Goal: Information Seeking & Learning: Get advice/opinions

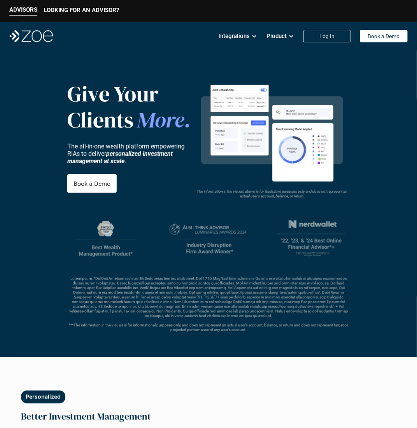
click at [135, 72] on header "Give Your Clients More . The all-in-one wealth platform empowering RIAs to deli…" at bounding box center [208, 204] width 417 height 307
click at [81, 11] on p "LOOKING FOR AN ADVISOR?" at bounding box center [81, 10] width 75 height 7
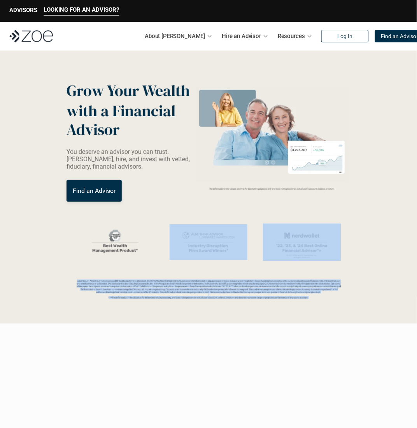
drag, startPoint x: 75, startPoint y: 249, endPoint x: 308, endPoint y: 347, distance: 252.9
drag, startPoint x: 336, startPoint y: 330, endPoint x: 67, endPoint y: 238, distance: 283.9
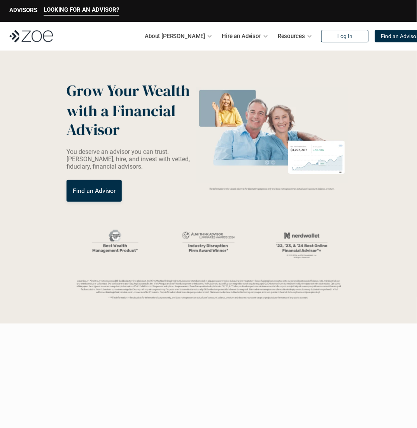
click at [67, 238] on header "Grow Your Wealth with a Financial Advisor You deserve an advisor you can trust.…" at bounding box center [208, 187] width 417 height 273
click at [229, 204] on header "Grow Your Wealth with a Financial Advisor You deserve an advisor you can trust.…" at bounding box center [208, 187] width 417 height 273
click at [219, 210] on header "Grow Your Wealth with a Financial Advisor You deserve an advisor you can trust.…" at bounding box center [208, 187] width 417 height 273
click at [194, 274] on div "***The information in the visuals is for informational purposes only, and does …" at bounding box center [208, 261] width 264 height 75
click at [159, 238] on div at bounding box center [208, 242] width 264 height 37
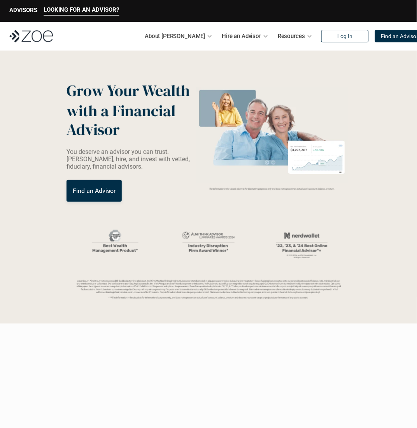
click at [257, 245] on div at bounding box center [208, 242] width 264 height 37
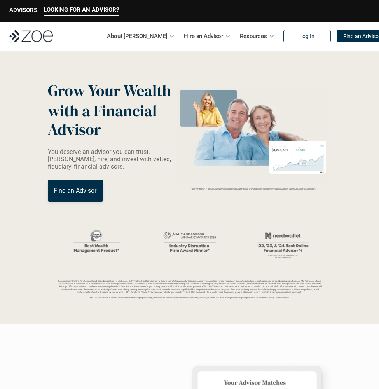
click at [163, 204] on header "Grow Your Wealth with a Financial Advisor You deserve an advisor you can trust.…" at bounding box center [189, 187] width 379 height 273
click at [193, 268] on div "***The information in the visuals is for informational purposes only, and does …" at bounding box center [190, 261] width 264 height 75
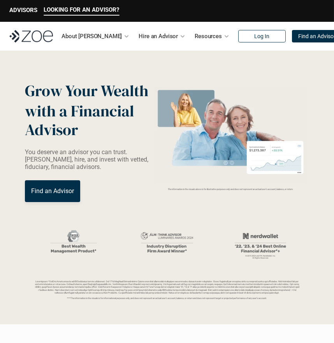
click at [132, 165] on p "You deserve an advisor you can trust. [PERSON_NAME], hire, and invest with vett…" at bounding box center [88, 159] width 127 height 23
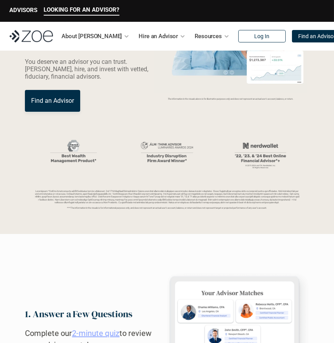
scroll to position [93, 0]
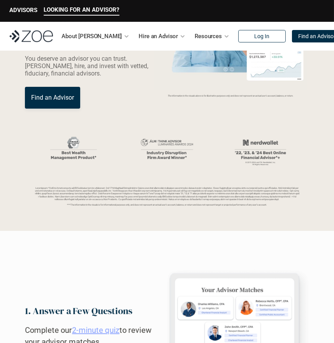
click at [104, 186] on p "***The information in the visuals is for informational purposes only, and does …" at bounding box center [167, 195] width 264 height 19
click at [281, 231] on header "Grow Your Wealth with a Financial Advisor You deserve an advisor you can trust.…" at bounding box center [167, 93] width 334 height 273
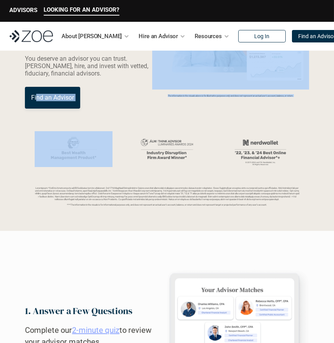
drag, startPoint x: 100, startPoint y: 174, endPoint x: 37, endPoint y: 111, distance: 88.6
click at [37, 111] on header "Grow Your Wealth with a Financial Advisor You deserve an advisor you can trust.…" at bounding box center [167, 93] width 334 height 273
click at [37, 110] on header "Grow Your Wealth with a Financial Advisor You deserve an advisor you can trust.…" at bounding box center [167, 93] width 334 height 273
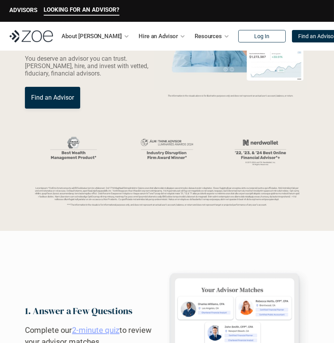
click at [35, 109] on header "Grow Your Wealth with a Financial Advisor You deserve an advisor you can trust.…" at bounding box center [167, 93] width 334 height 273
drag, startPoint x: 38, startPoint y: 116, endPoint x: 30, endPoint y: 107, distance: 12.1
click at [30, 107] on header "Grow Your Wealth with a Financial Advisor You deserve an advisor you can trust.…" at bounding box center [167, 93] width 334 height 273
click at [30, 107] on link "Find an Advisor" at bounding box center [52, 98] width 55 height 22
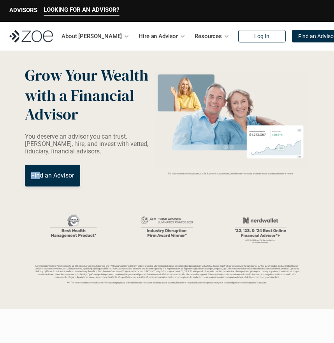
scroll to position [0, 0]
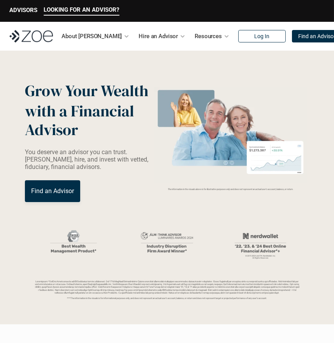
click at [191, 189] on em "The information in the visuals above is for illustrative purposes only and does…" at bounding box center [231, 188] width 126 height 3
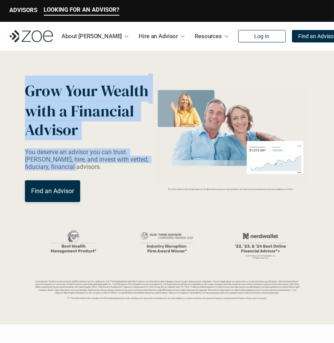
drag, startPoint x: 144, startPoint y: 168, endPoint x: 20, endPoint y: 79, distance: 152.4
click at [20, 79] on header "Grow Your Wealth with a Financial Advisor You deserve an advisor you can trust.…" at bounding box center [167, 187] width 334 height 273
click at [19, 81] on header "Grow Your Wealth with a Financial Advisor You deserve an advisor you can trust.…" at bounding box center [167, 187] width 334 height 273
drag, startPoint x: 21, startPoint y: 83, endPoint x: 149, endPoint y: 167, distance: 153.9
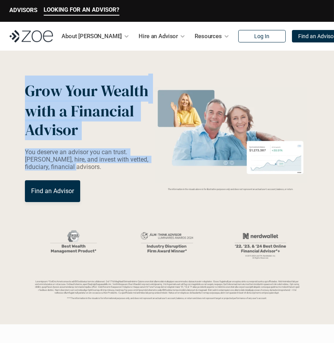
click at [149, 167] on header "Grow Your Wealth with a Financial Advisor You deserve an advisor you can trust.…" at bounding box center [167, 187] width 334 height 273
click at [149, 167] on p "You deserve an advisor you can trust. [PERSON_NAME], hire, and invest with vett…" at bounding box center [88, 159] width 127 height 23
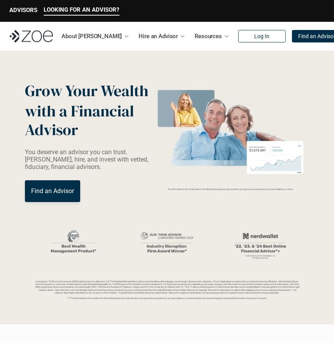
click at [149, 170] on p "You deserve an advisor you can trust. [PERSON_NAME], hire, and invest with vett…" at bounding box center [88, 159] width 127 height 23
click at [224, 182] on img at bounding box center [230, 135] width 157 height 96
